Goal: Use online tool/utility: Utilize a website feature to perform a specific function

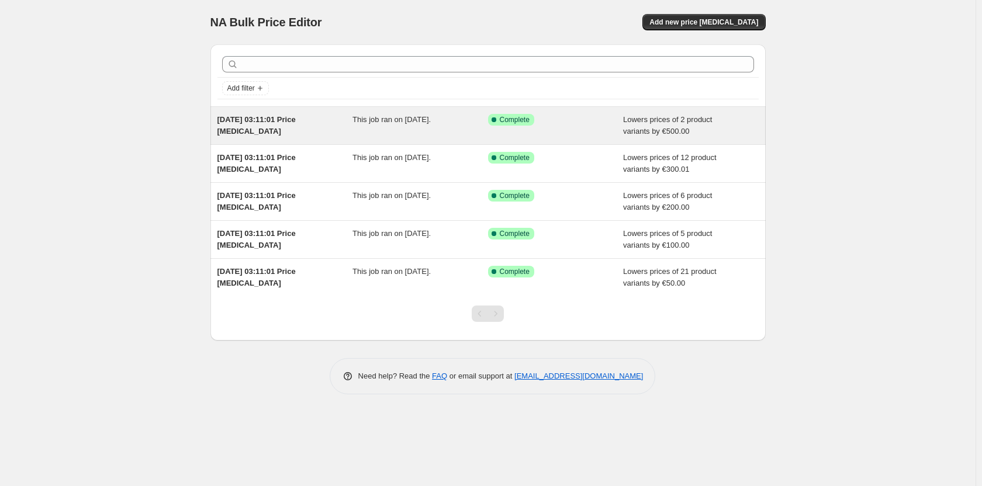
click at [392, 123] on span "This job ran on [DATE]." at bounding box center [392, 119] width 78 height 9
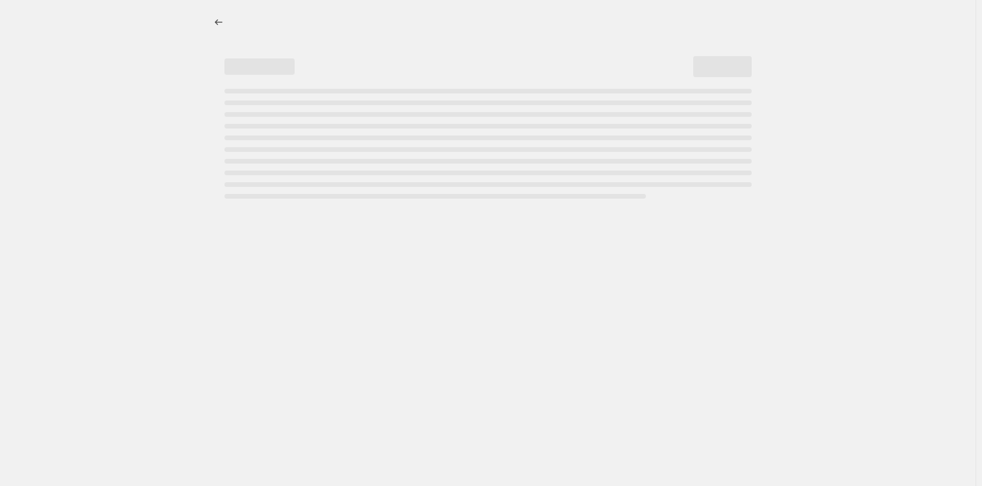
select select "by"
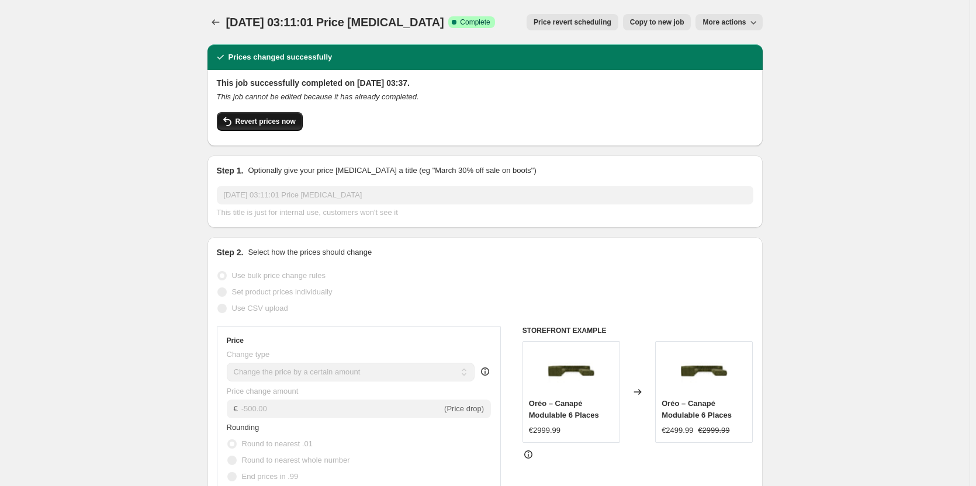
click at [288, 127] on button "Revert prices now" at bounding box center [260, 121] width 86 height 19
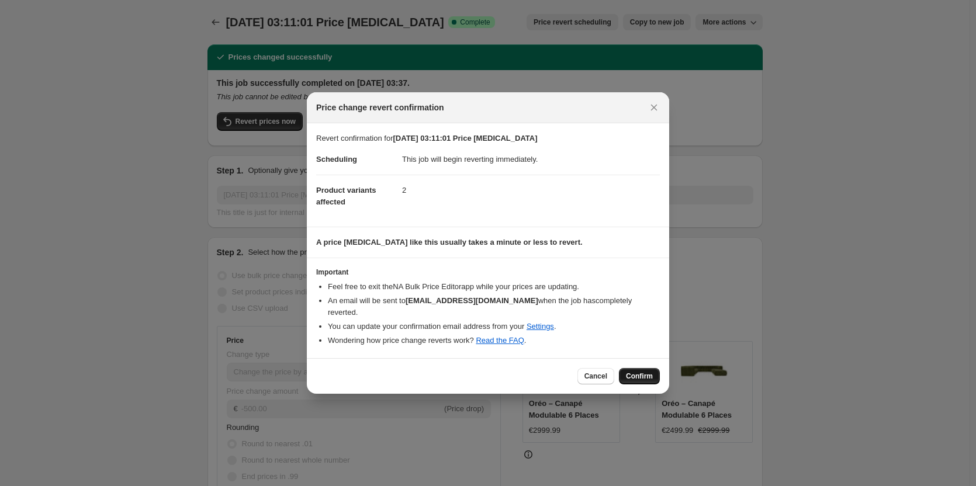
click at [634, 378] on span "Confirm" at bounding box center [639, 376] width 27 height 9
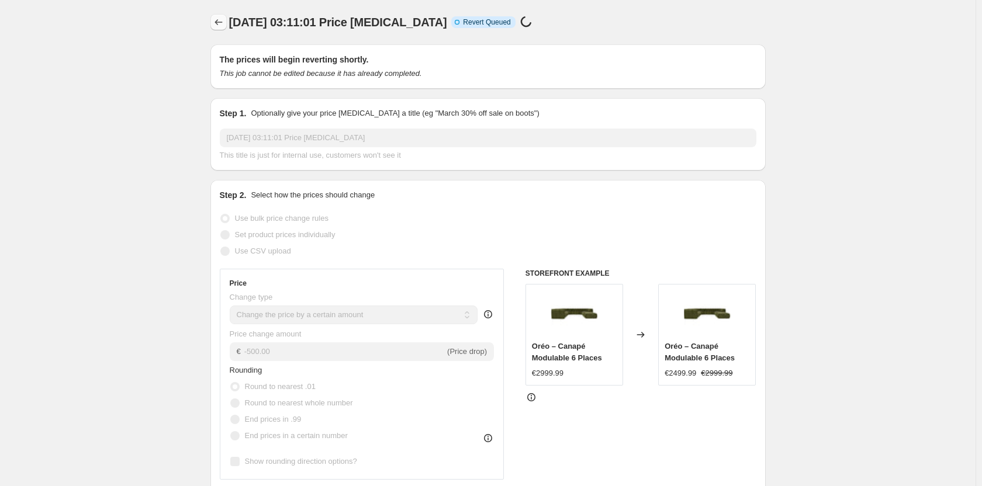
select select "by"
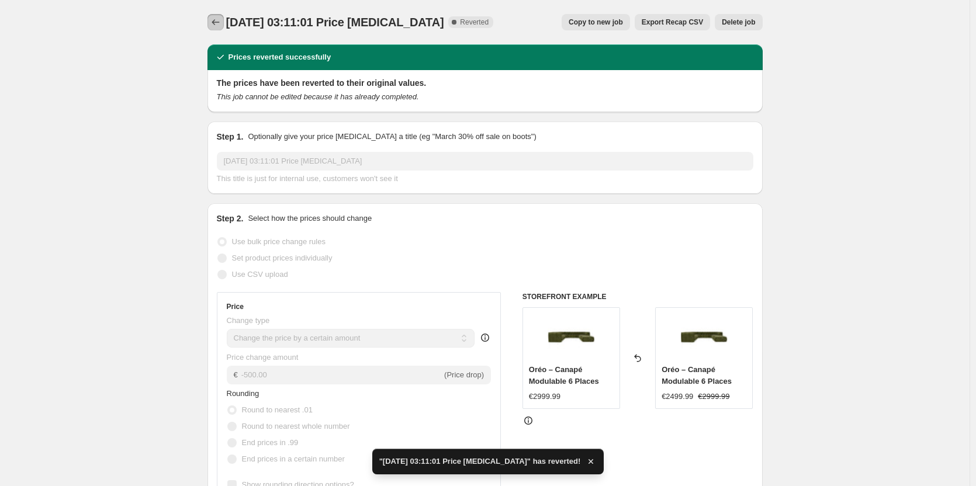
click at [219, 23] on icon "Price change jobs" at bounding box center [216, 22] width 12 height 12
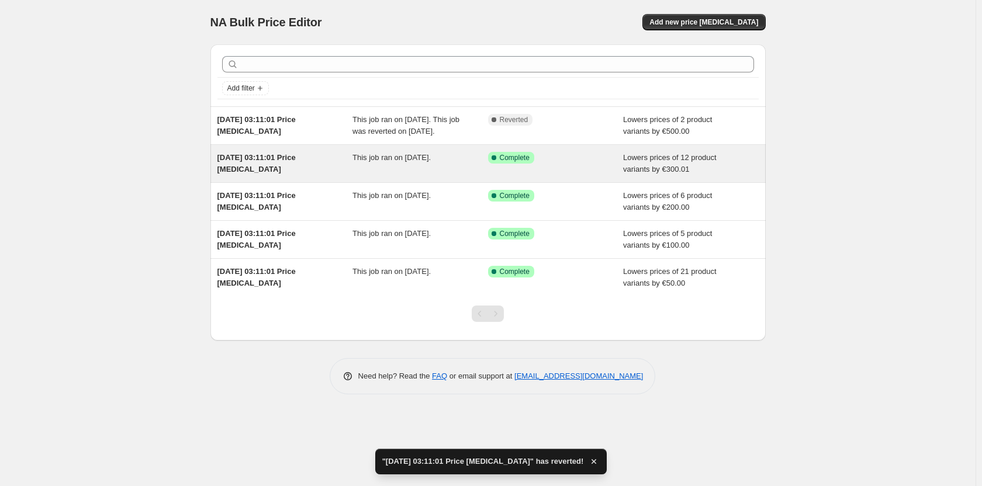
click at [257, 172] on span "[DATE] 03:11:01 Price [MEDICAL_DATA]" at bounding box center [256, 163] width 78 height 20
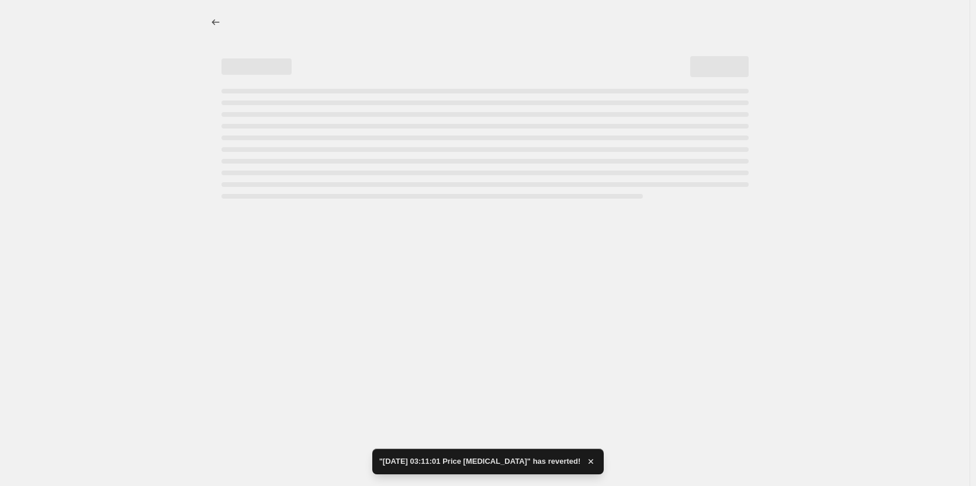
select select "by"
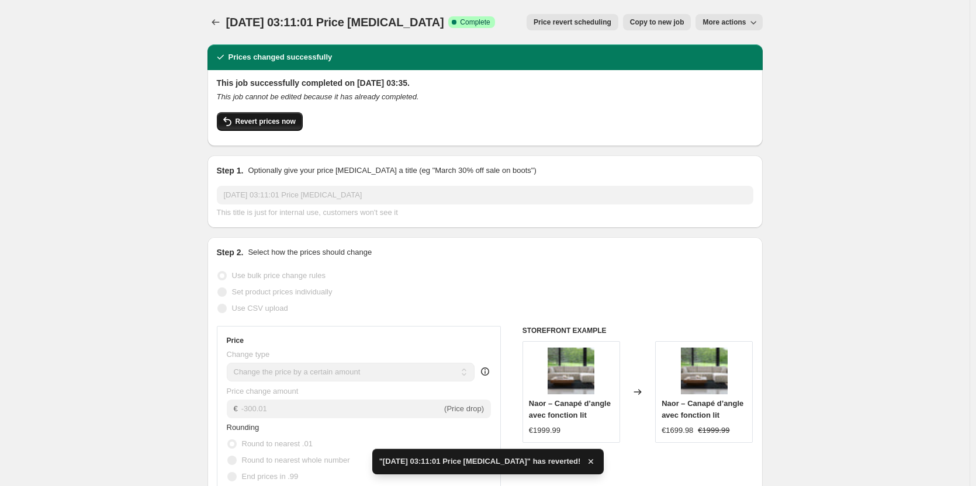
click at [275, 120] on span "Revert prices now" at bounding box center [266, 121] width 60 height 9
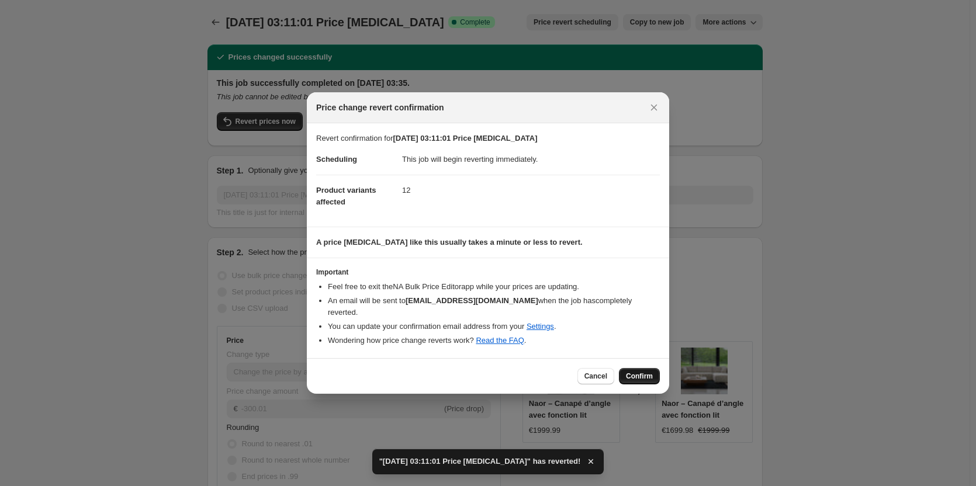
click at [638, 374] on span "Confirm" at bounding box center [639, 376] width 27 height 9
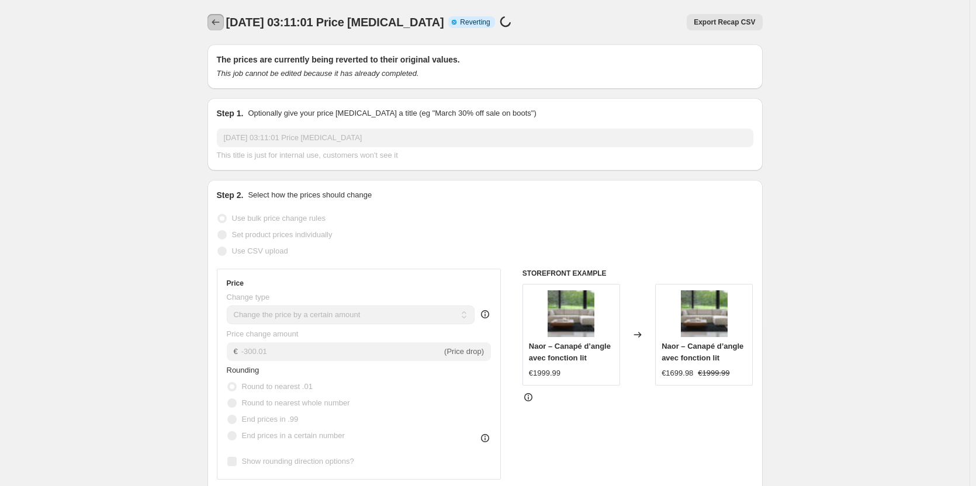
click at [221, 25] on icon "Price change jobs" at bounding box center [216, 22] width 12 height 12
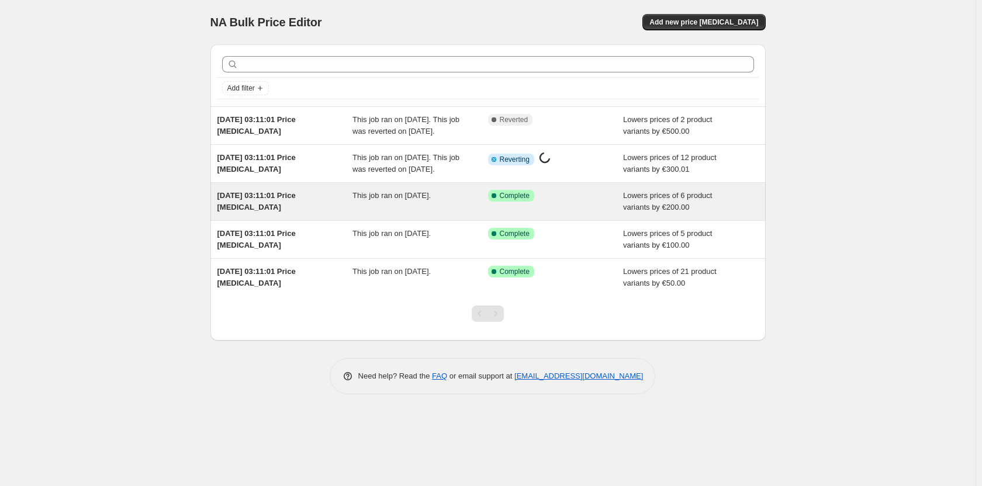
click at [385, 200] on span "This job ran on [DATE]." at bounding box center [392, 195] width 78 height 9
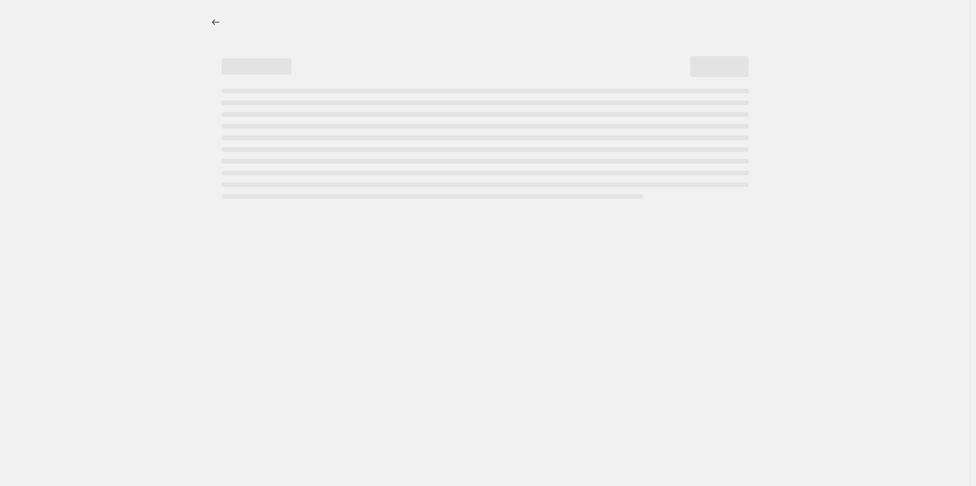
select select "by"
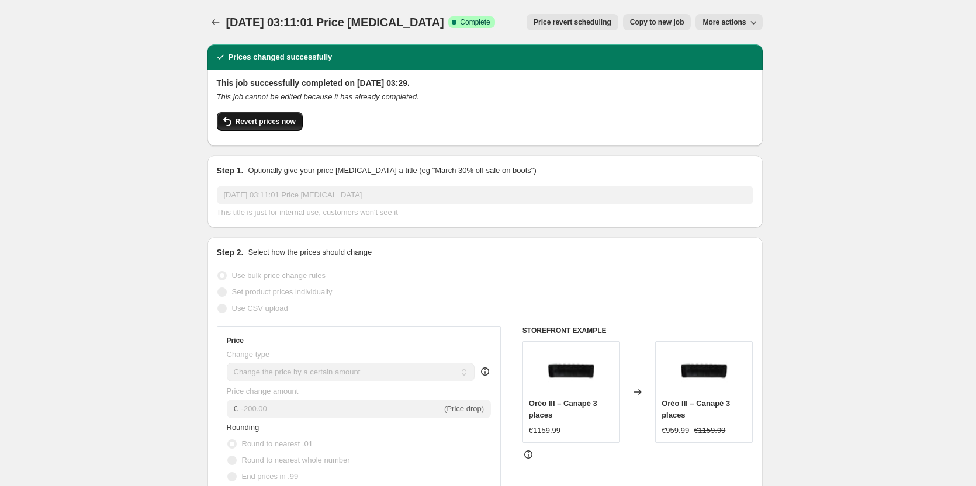
click at [277, 117] on button "Revert prices now" at bounding box center [260, 121] width 86 height 19
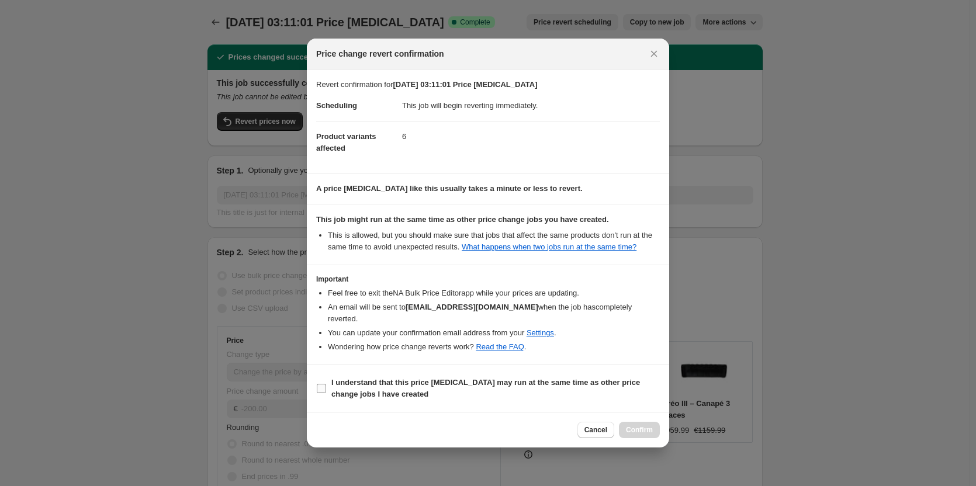
click at [348, 392] on b "I understand that this price [MEDICAL_DATA] may run at the same time as other p…" at bounding box center [485, 388] width 309 height 20
click at [326, 392] on input "I understand that this price [MEDICAL_DATA] may run at the same time as other p…" at bounding box center [321, 388] width 9 height 9
checkbox input "true"
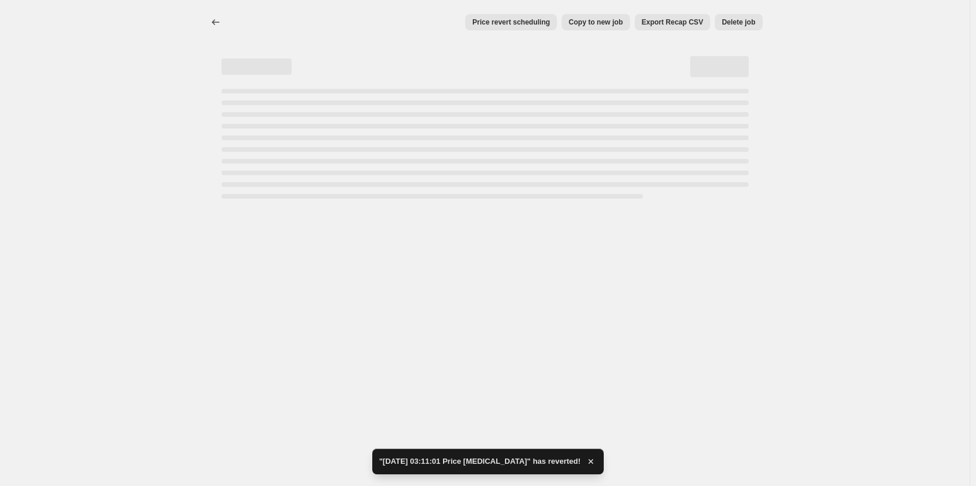
select select "by"
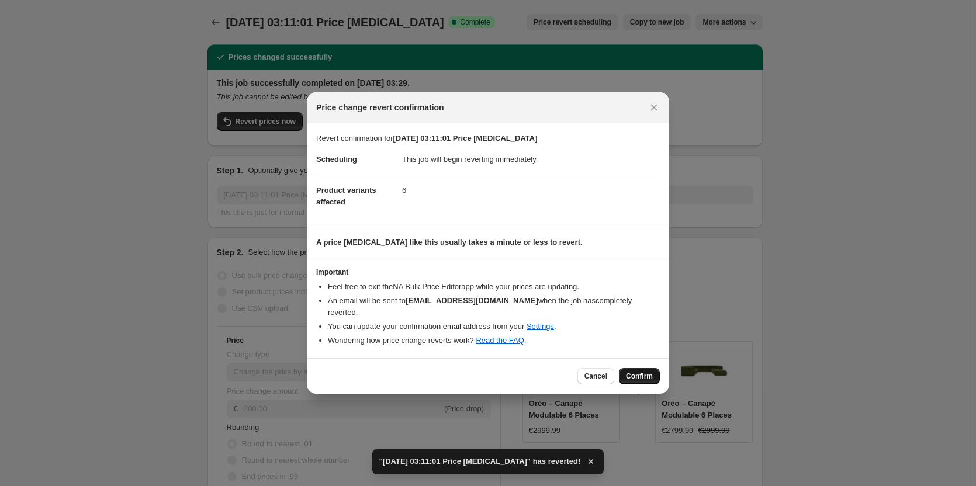
click at [637, 375] on span "Confirm" at bounding box center [639, 376] width 27 height 9
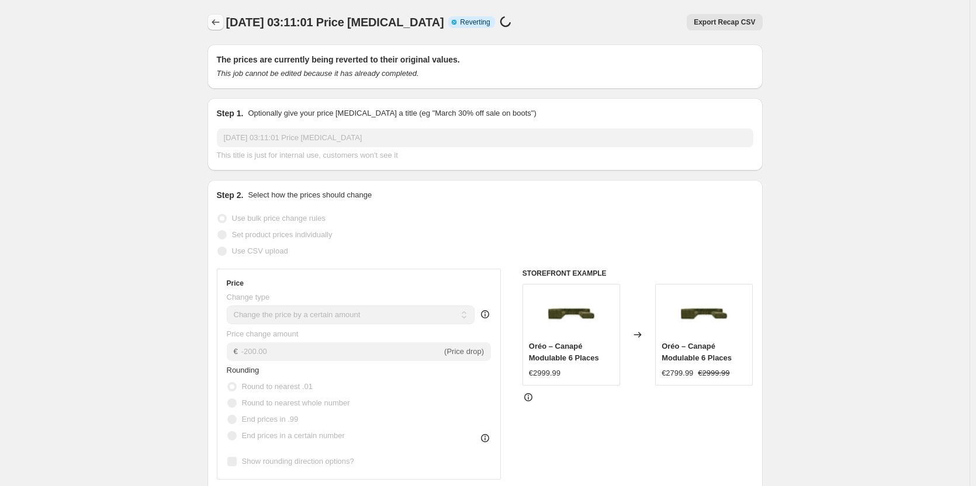
click at [222, 21] on icon "Price change jobs" at bounding box center [216, 22] width 12 height 12
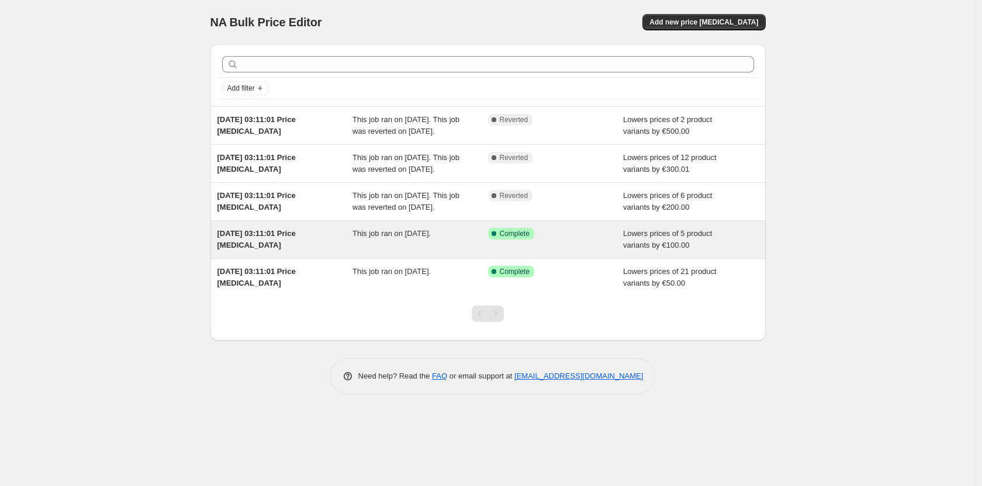
click at [296, 250] on span "[DATE] 03:11:01 Price [MEDICAL_DATA]" at bounding box center [256, 239] width 78 height 20
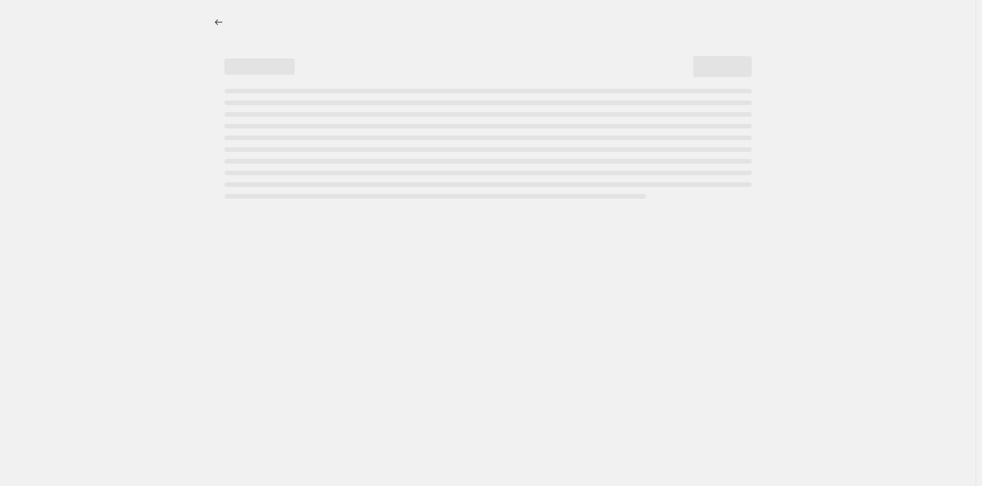
select select "by"
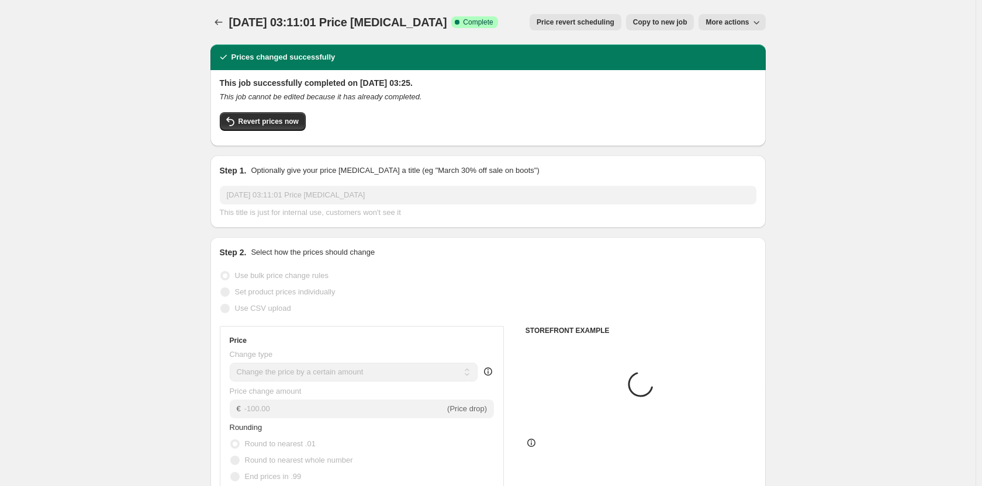
select select "by"
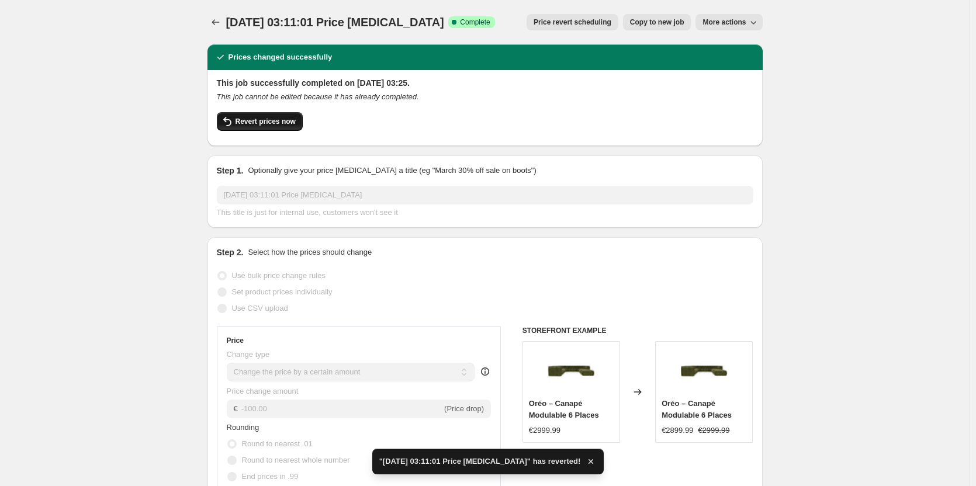
click at [272, 115] on button "Revert prices now" at bounding box center [260, 121] width 86 height 19
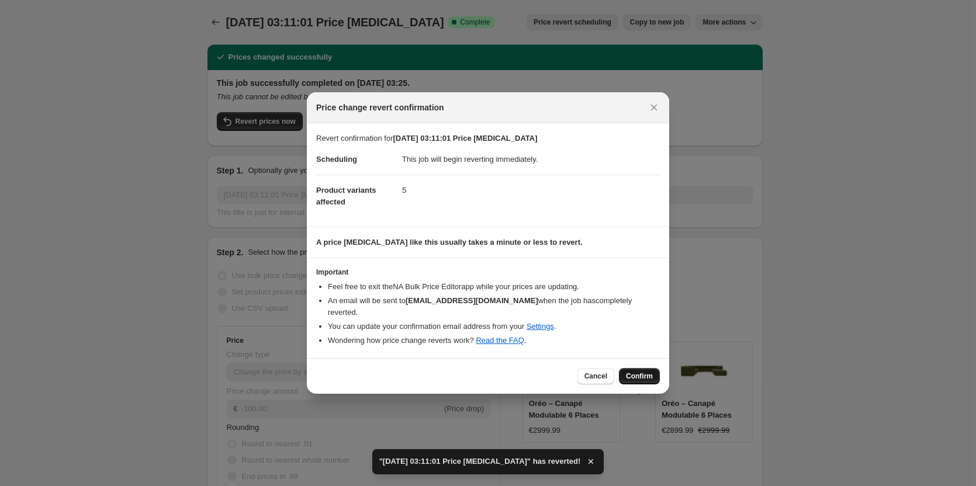
click at [633, 374] on span "Confirm" at bounding box center [639, 376] width 27 height 9
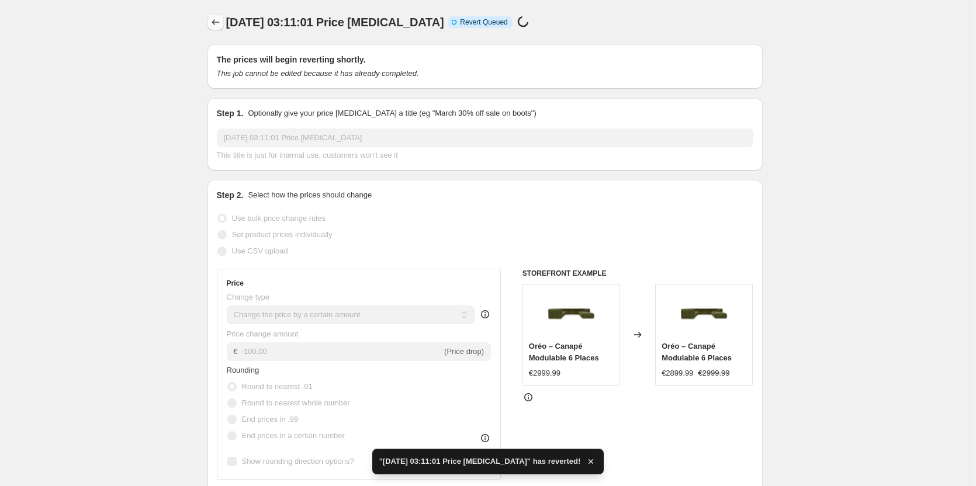
click at [220, 21] on icon "Price change jobs" at bounding box center [216, 22] width 12 height 12
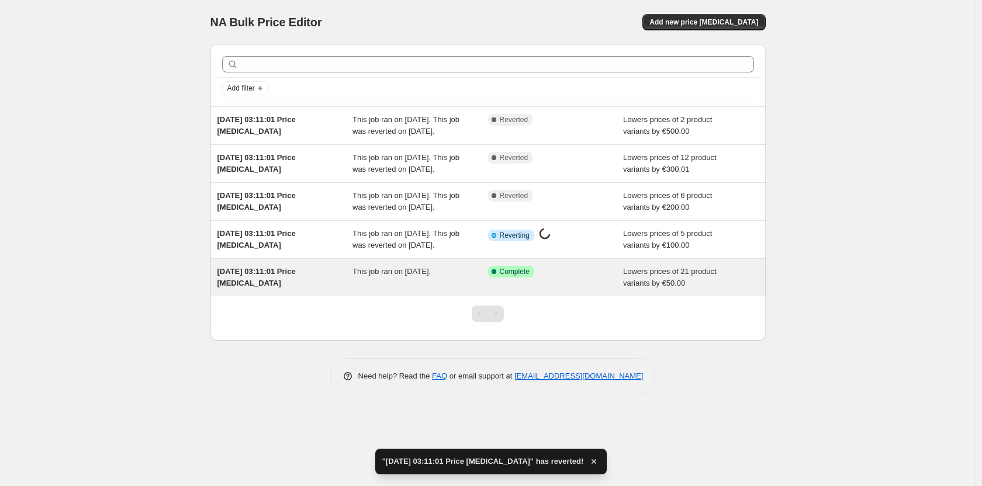
click at [242, 288] on span "[DATE] 03:11:01 Price [MEDICAL_DATA]" at bounding box center [256, 277] width 78 height 20
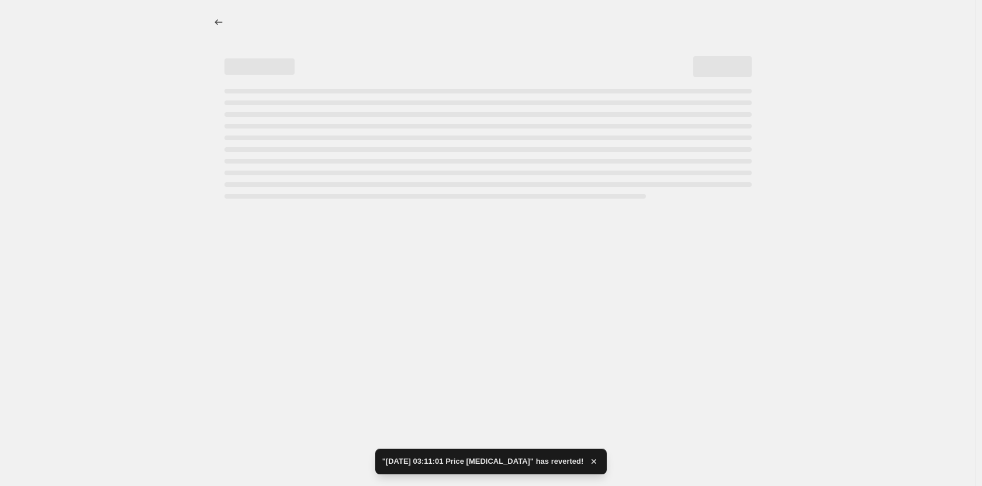
select select "by"
select select "collection"
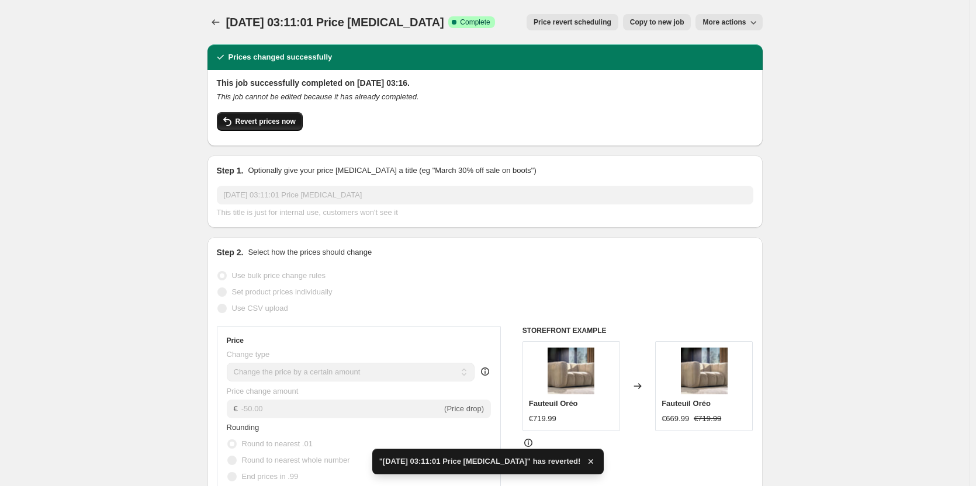
click at [247, 125] on span "Revert prices now" at bounding box center [266, 121] width 60 height 9
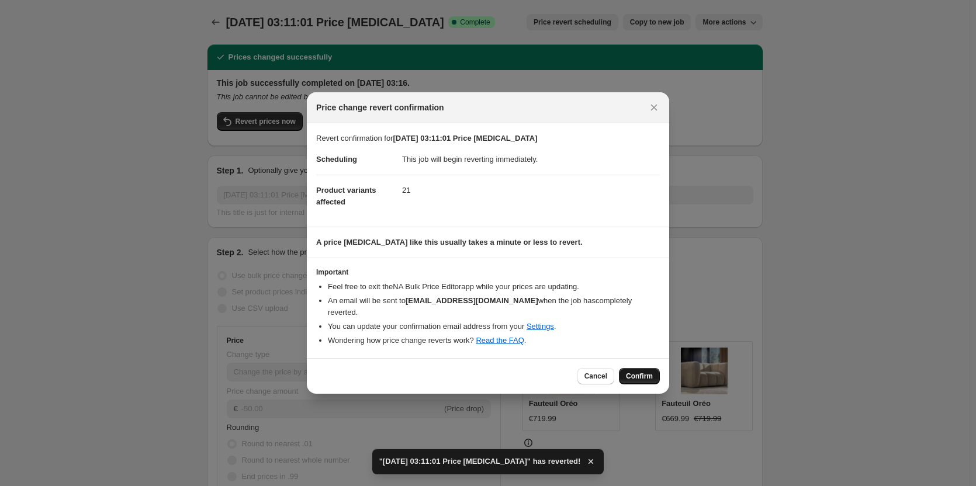
click at [633, 374] on span "Confirm" at bounding box center [639, 376] width 27 height 9
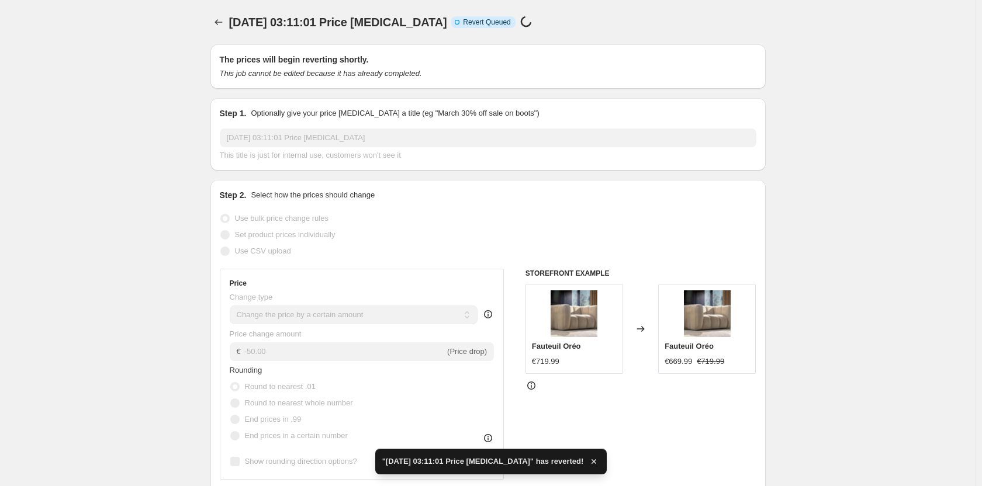
select select "by"
select select "collection"
